Goal: Navigation & Orientation: Go to known website

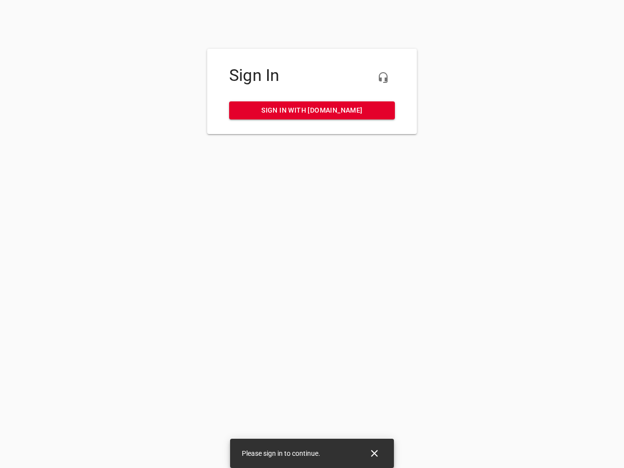
click at [383, 77] on icon "button" at bounding box center [383, 78] width 12 height 12
click at [374, 453] on icon "Close" at bounding box center [374, 453] width 7 height 7
